Goal: Information Seeking & Learning: Learn about a topic

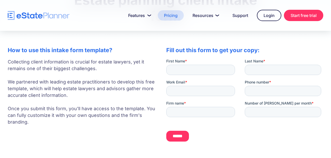
click at [170, 19] on link "Pricing" at bounding box center [171, 15] width 26 height 10
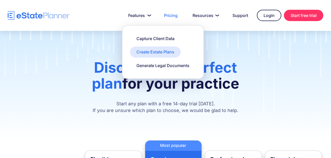
click at [154, 55] on div "Create Estate Plans" at bounding box center [156, 52] width 38 height 6
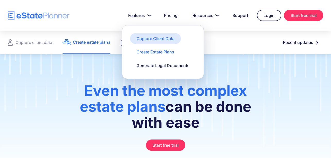
click at [142, 39] on div "Capture Client Data" at bounding box center [156, 39] width 38 height 6
